Goal: Transaction & Acquisition: Purchase product/service

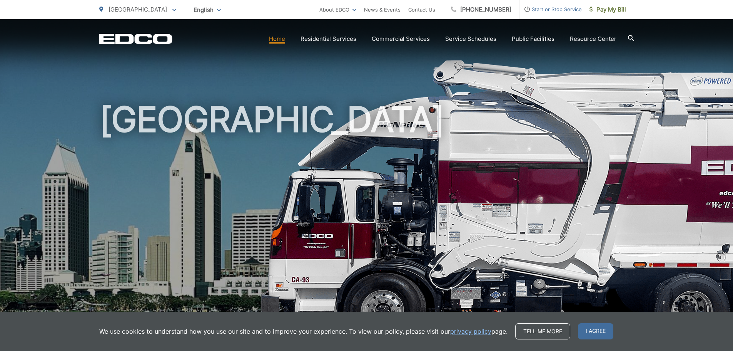
click at [110, 5] on p "[GEOGRAPHIC_DATA]" at bounding box center [137, 9] width 77 height 9
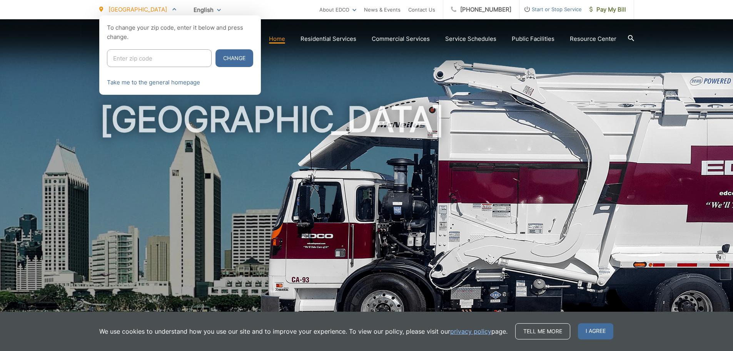
click at [149, 61] on input "Enter zip code" at bounding box center [159, 58] width 105 height 18
type input "91950"
click at [216, 49] on button "Change" at bounding box center [235, 58] width 38 height 18
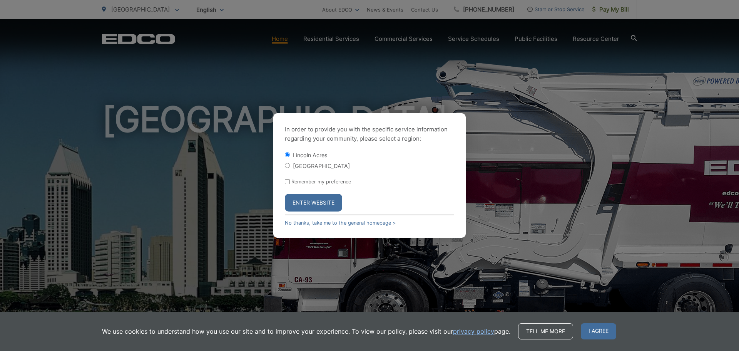
click at [299, 196] on button "Enter Website" at bounding box center [313, 203] width 57 height 18
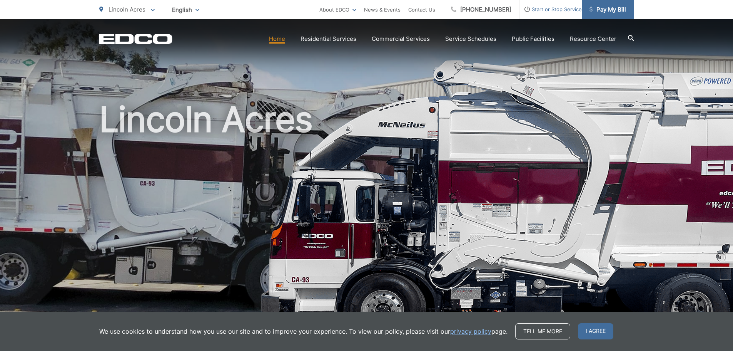
click at [620, 6] on span "Pay My Bill" at bounding box center [608, 9] width 37 height 9
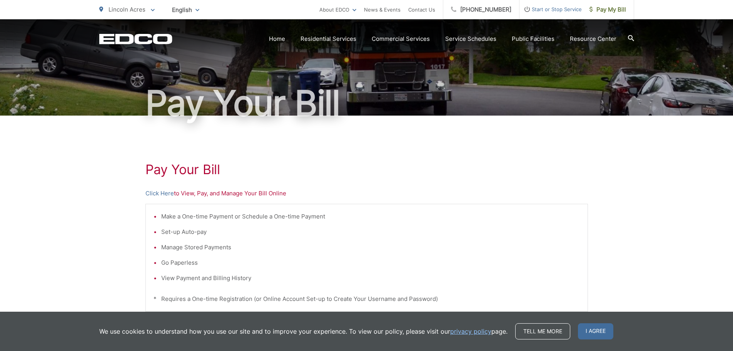
scroll to position [115, 0]
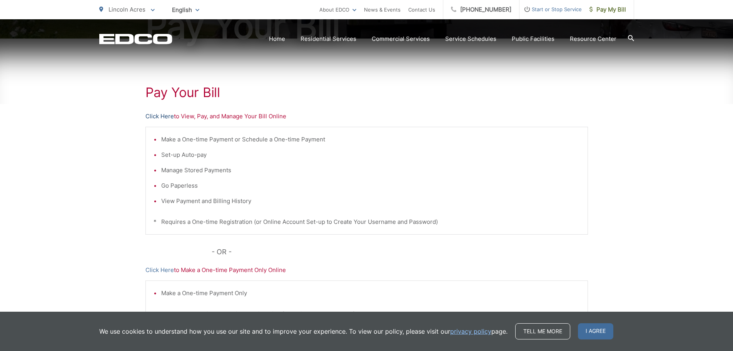
click at [161, 119] on link "Click Here" at bounding box center [159, 116] width 28 height 9
click at [593, 15] on link "Pay My Bill" at bounding box center [608, 9] width 52 height 19
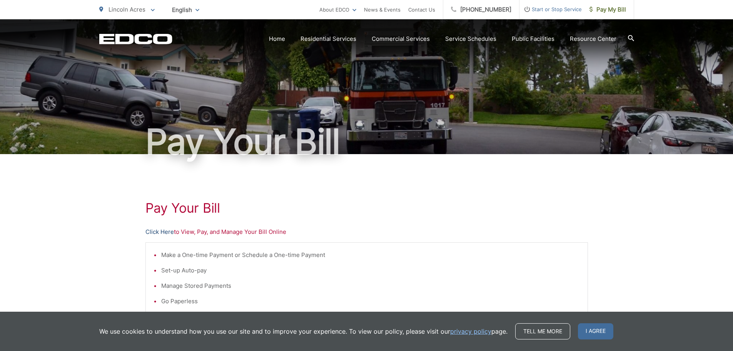
click at [167, 232] on link "Click Here" at bounding box center [159, 231] width 28 height 9
click at [120, 45] on div "EDCO Logo Home Residential Services Curbside Pickup Recycling Organic Recycling…" at bounding box center [366, 39] width 535 height 15
click at [119, 39] on icon "EDCD logo. Return to the homepage." at bounding box center [135, 39] width 73 height 10
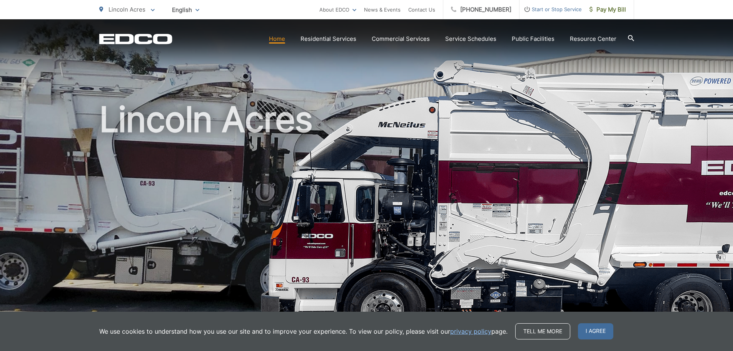
click at [131, 12] on span "Lincoln Acres" at bounding box center [127, 9] width 37 height 7
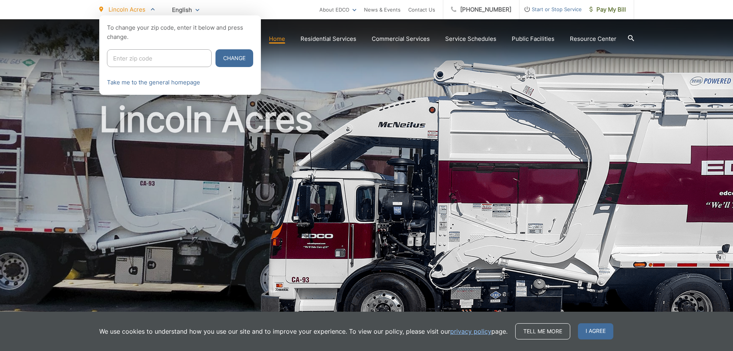
click at [144, 58] on input "Enter zip code" at bounding box center [159, 58] width 105 height 18
type input "91950"
click at [216, 49] on button "Change" at bounding box center [235, 58] width 38 height 18
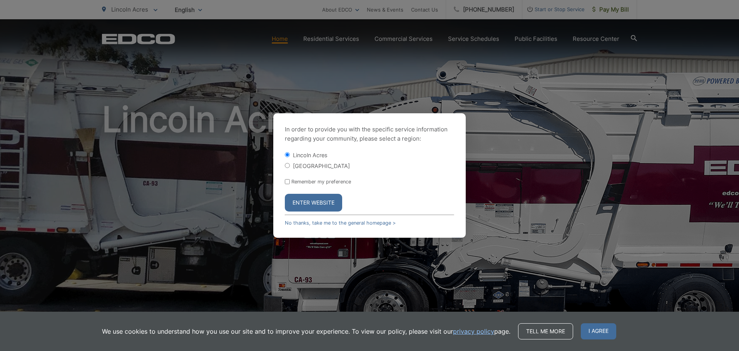
click at [296, 195] on button "Enter Website" at bounding box center [313, 203] width 57 height 18
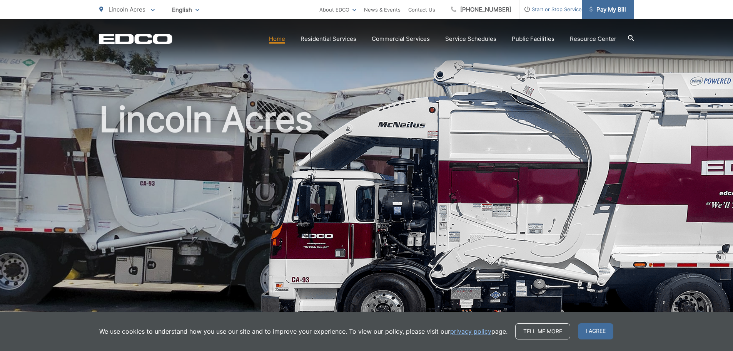
click at [595, 5] on span "Pay My Bill" at bounding box center [608, 9] width 37 height 9
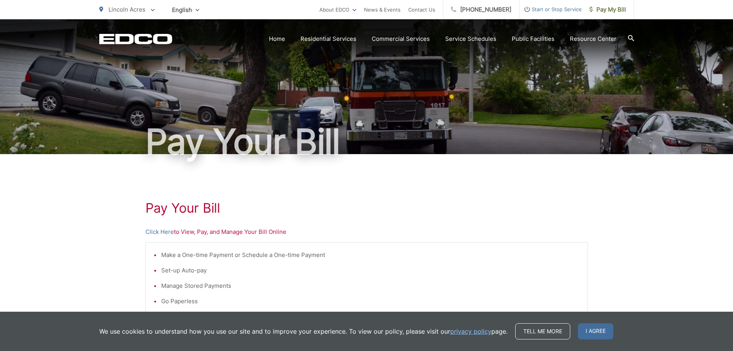
scroll to position [154, 0]
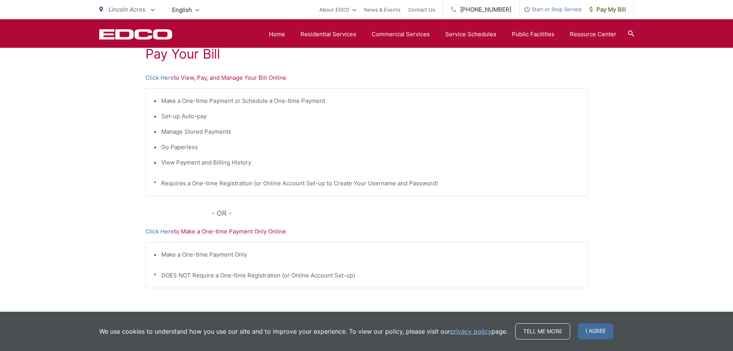
click at [259, 204] on div "Pay Your [PERSON_NAME] Here to View, Pay, and Manage Your Bill Online Make a On…" at bounding box center [366, 173] width 443 height 346
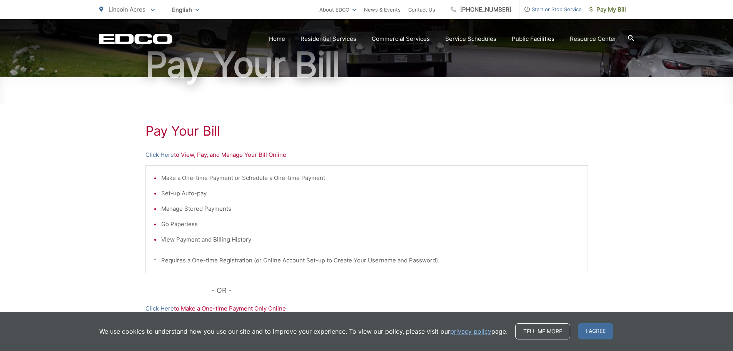
scroll to position [38, 0]
